Goal: Information Seeking & Learning: Learn about a topic

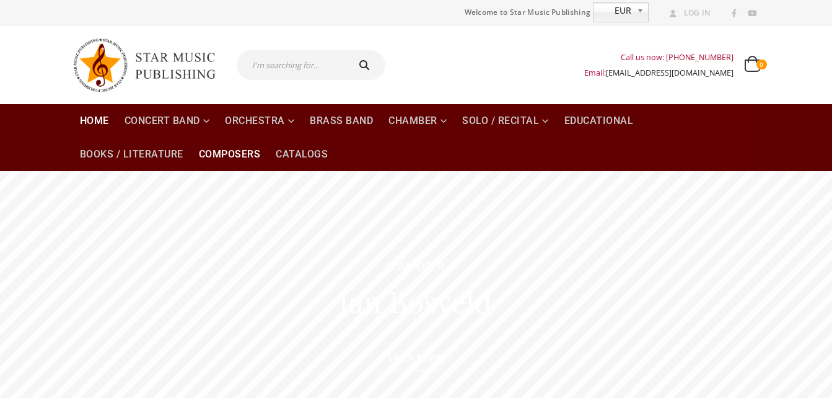
click at [216, 154] on link "Composers" at bounding box center [229, 154] width 77 height 33
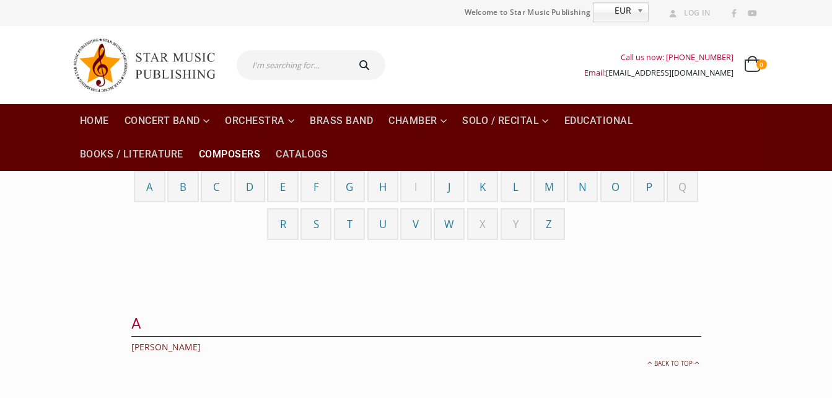
click at [583, 184] on span "N" at bounding box center [583, 187] width 8 height 14
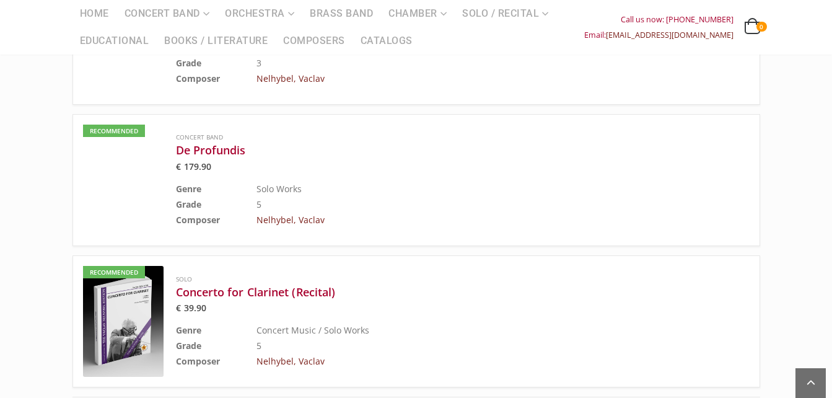
scroll to position [2312, 0]
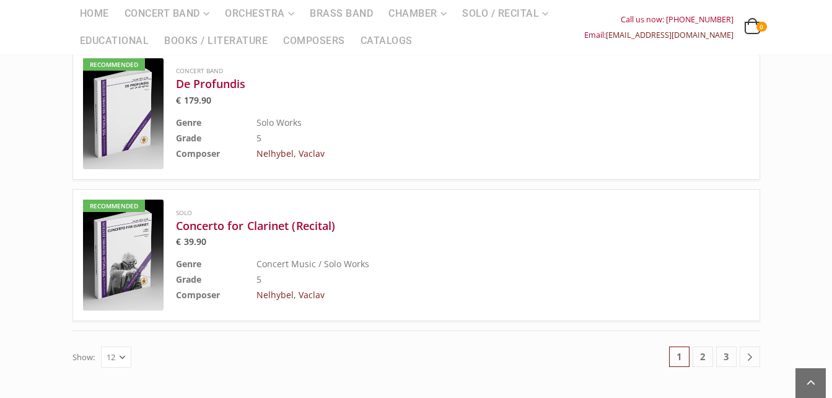
click at [121, 346] on select "12 24 36" at bounding box center [116, 356] width 30 height 21
select select "36"
click at [101, 346] on select "12 24 36" at bounding box center [116, 356] width 30 height 21
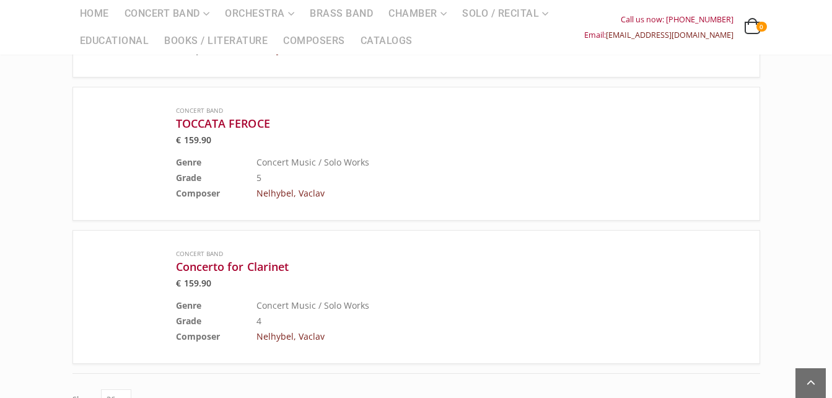
scroll to position [4414, 0]
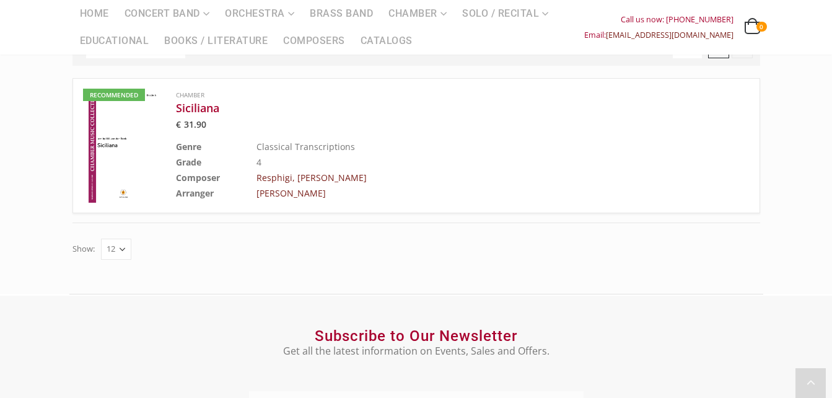
scroll to position [186, 0]
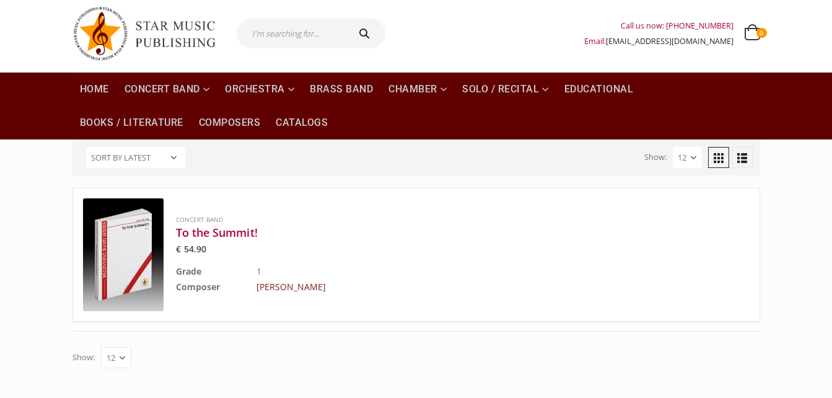
scroll to position [62, 0]
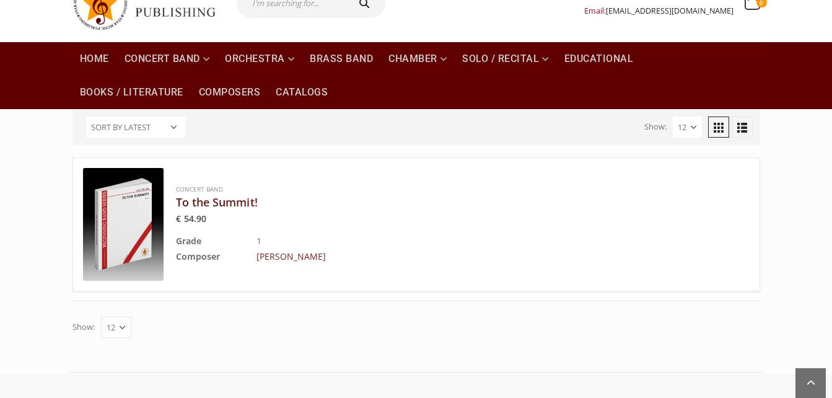
click at [221, 204] on h3 "To the Summit!" at bounding box center [432, 202] width 512 height 15
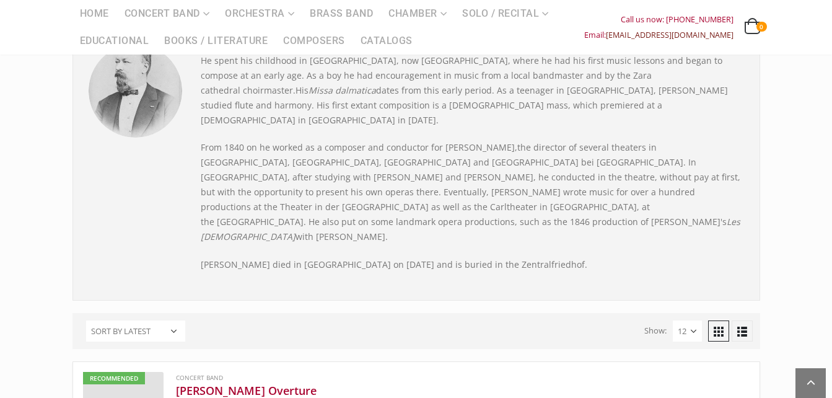
scroll to position [434, 0]
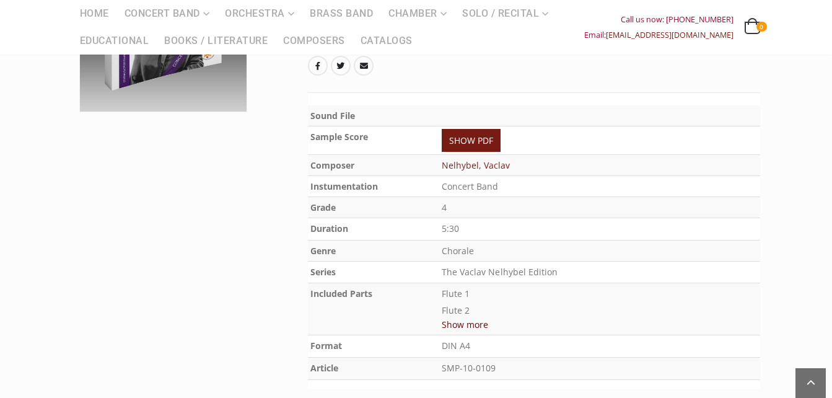
scroll to position [310, 0]
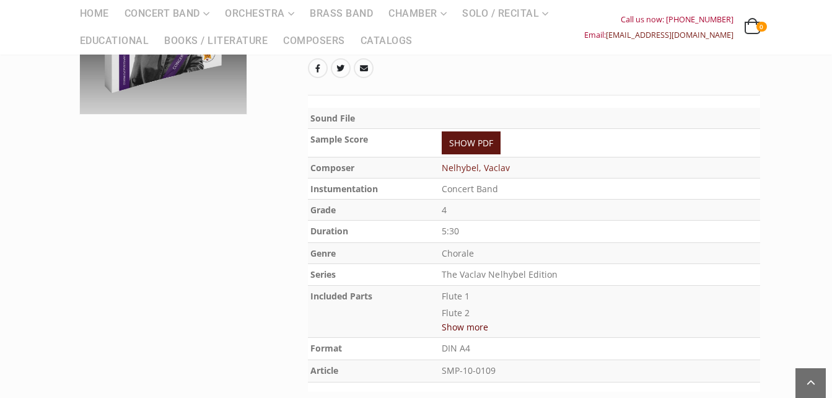
click at [501, 144] on link "SHOW PDF" at bounding box center [471, 142] width 59 height 23
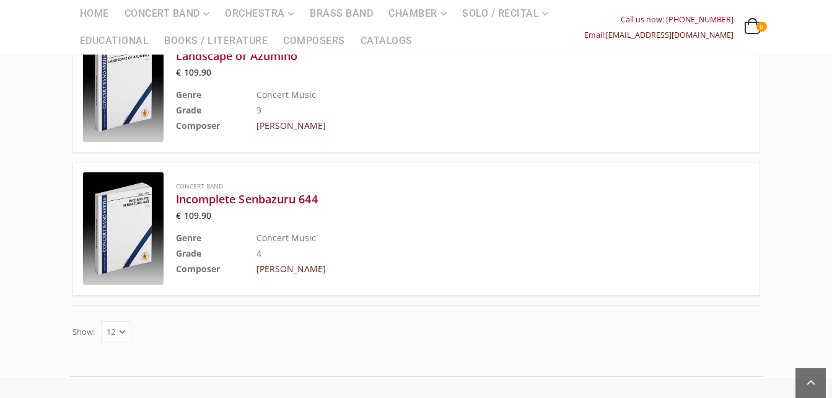
scroll to position [1239, 0]
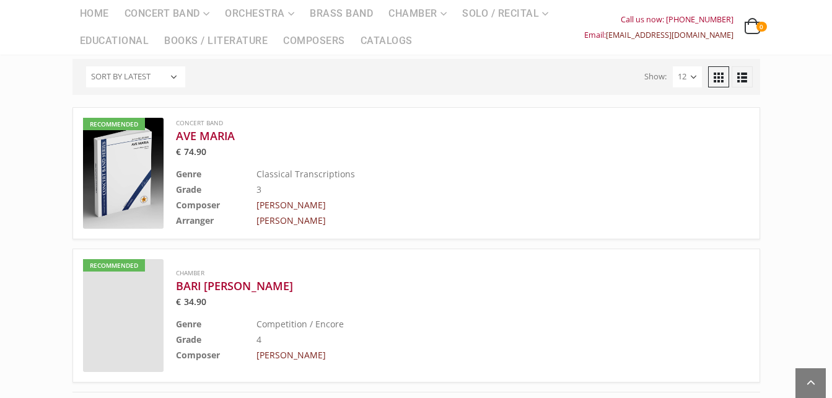
scroll to position [434, 0]
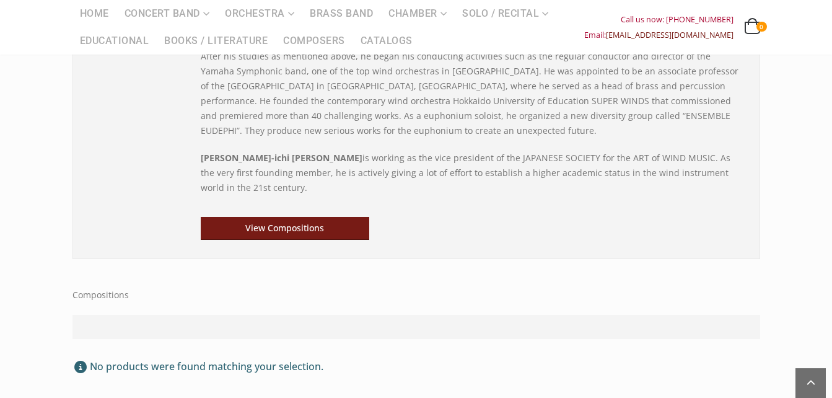
scroll to position [248, 0]
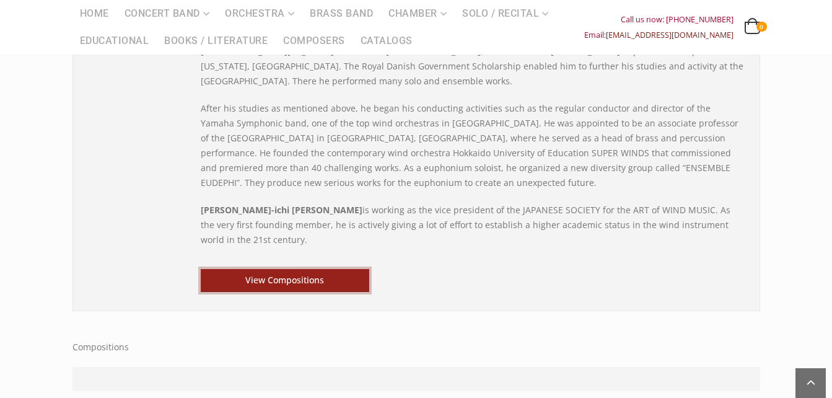
click at [339, 269] on link "View Compositions" at bounding box center [285, 280] width 169 height 23
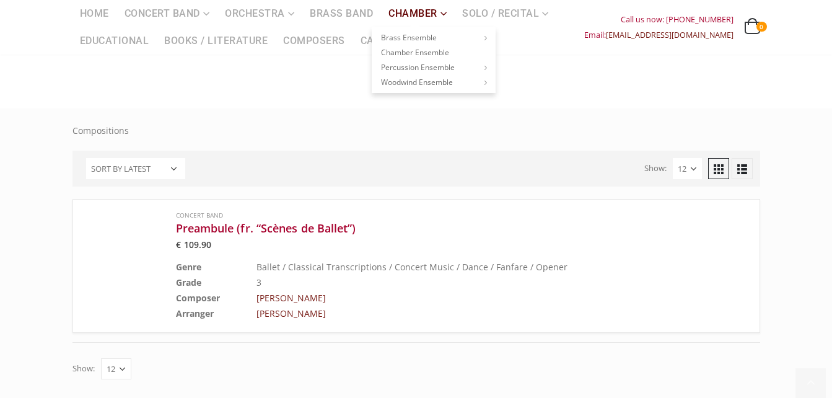
scroll to position [186, 0]
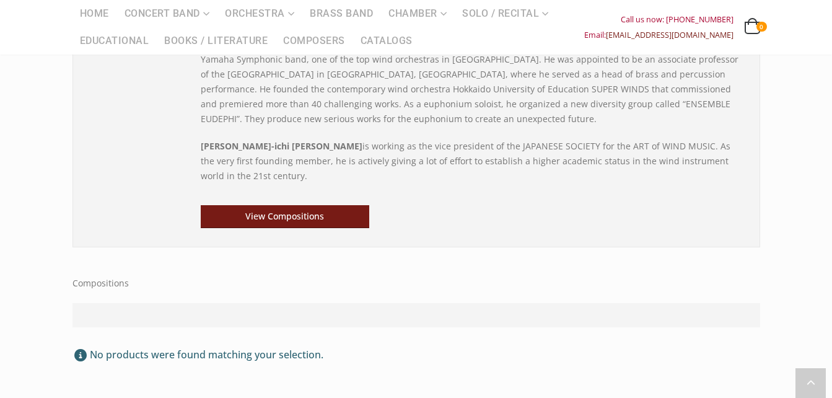
scroll to position [434, 0]
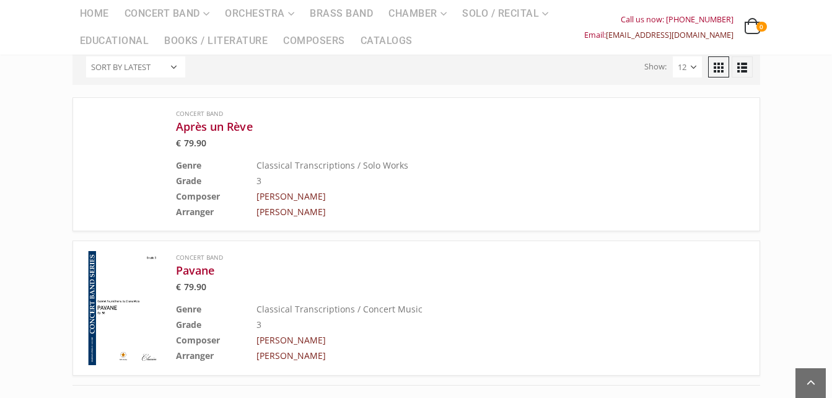
scroll to position [620, 0]
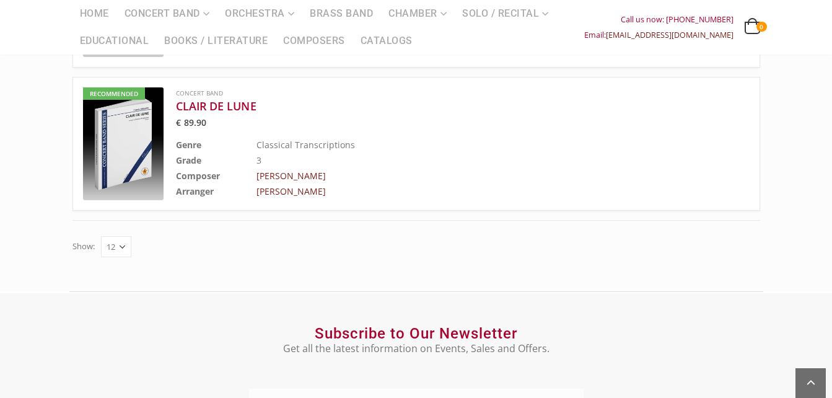
scroll to position [743, 0]
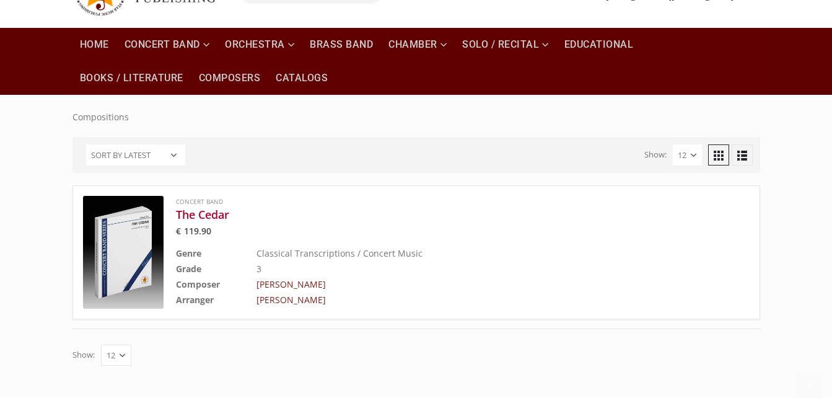
scroll to position [186, 0]
